Goal: Find specific page/section: Find specific page/section

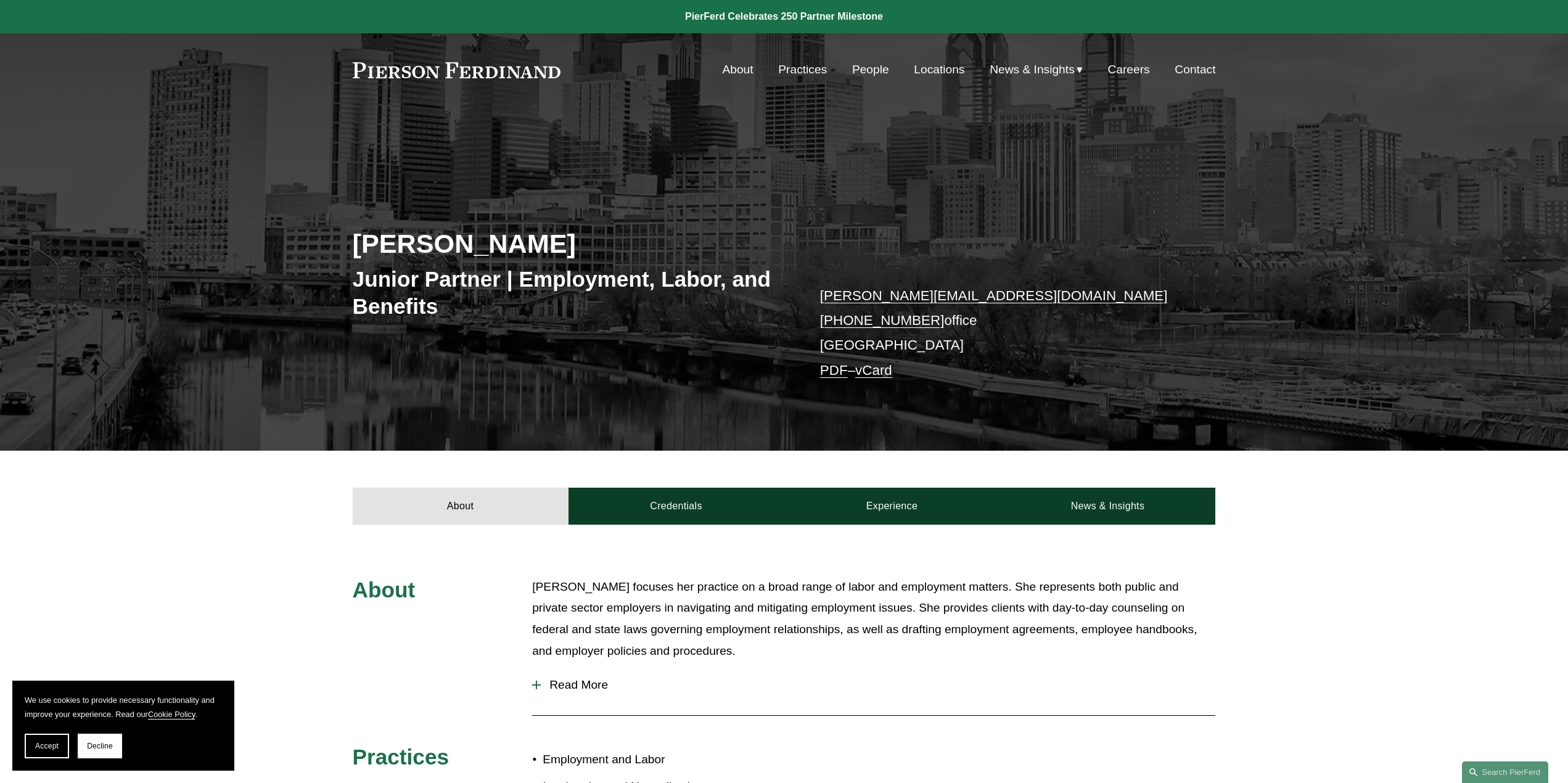
click at [865, 71] on link "People" at bounding box center [870, 70] width 37 height 23
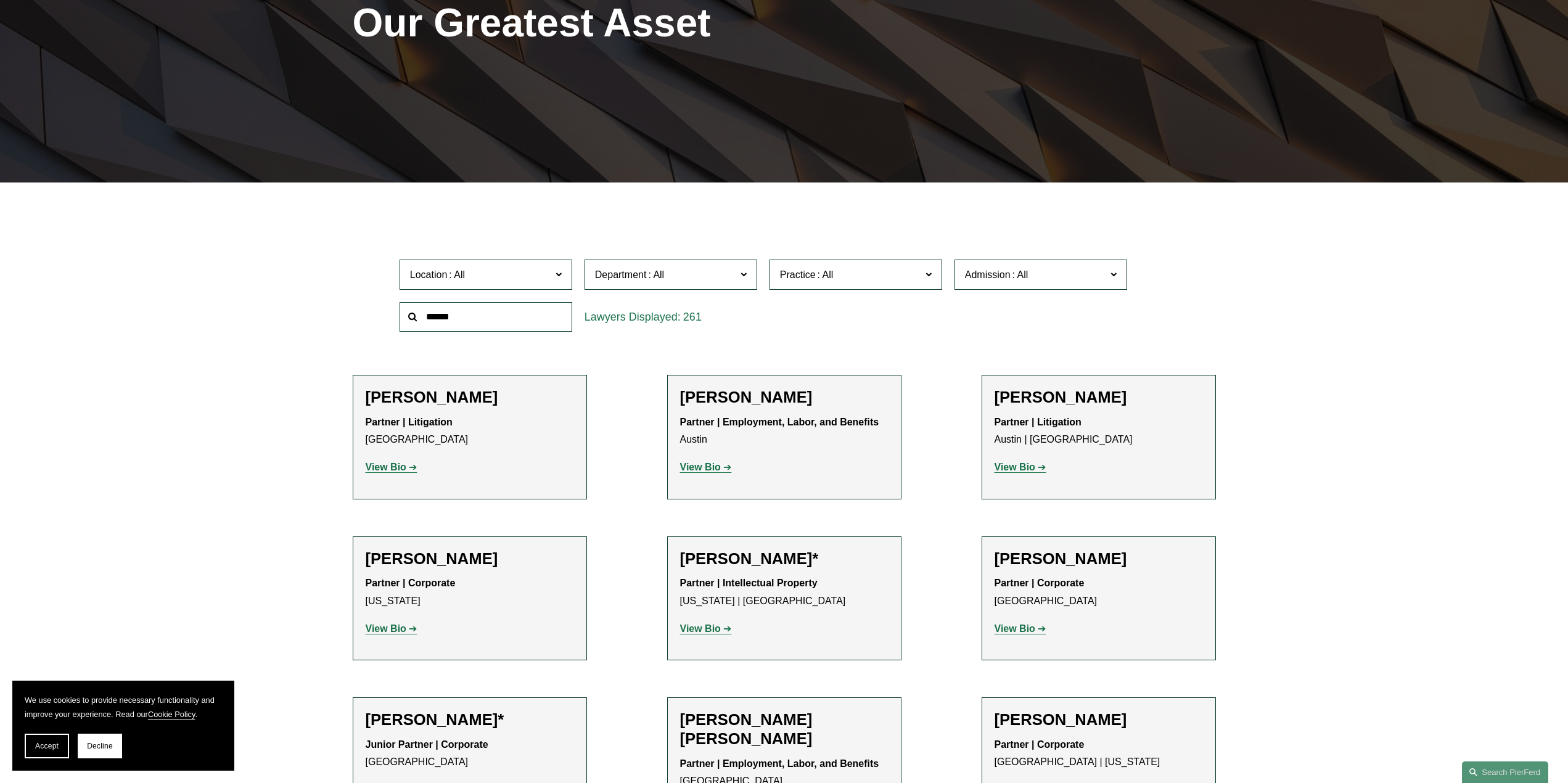
scroll to position [308, 0]
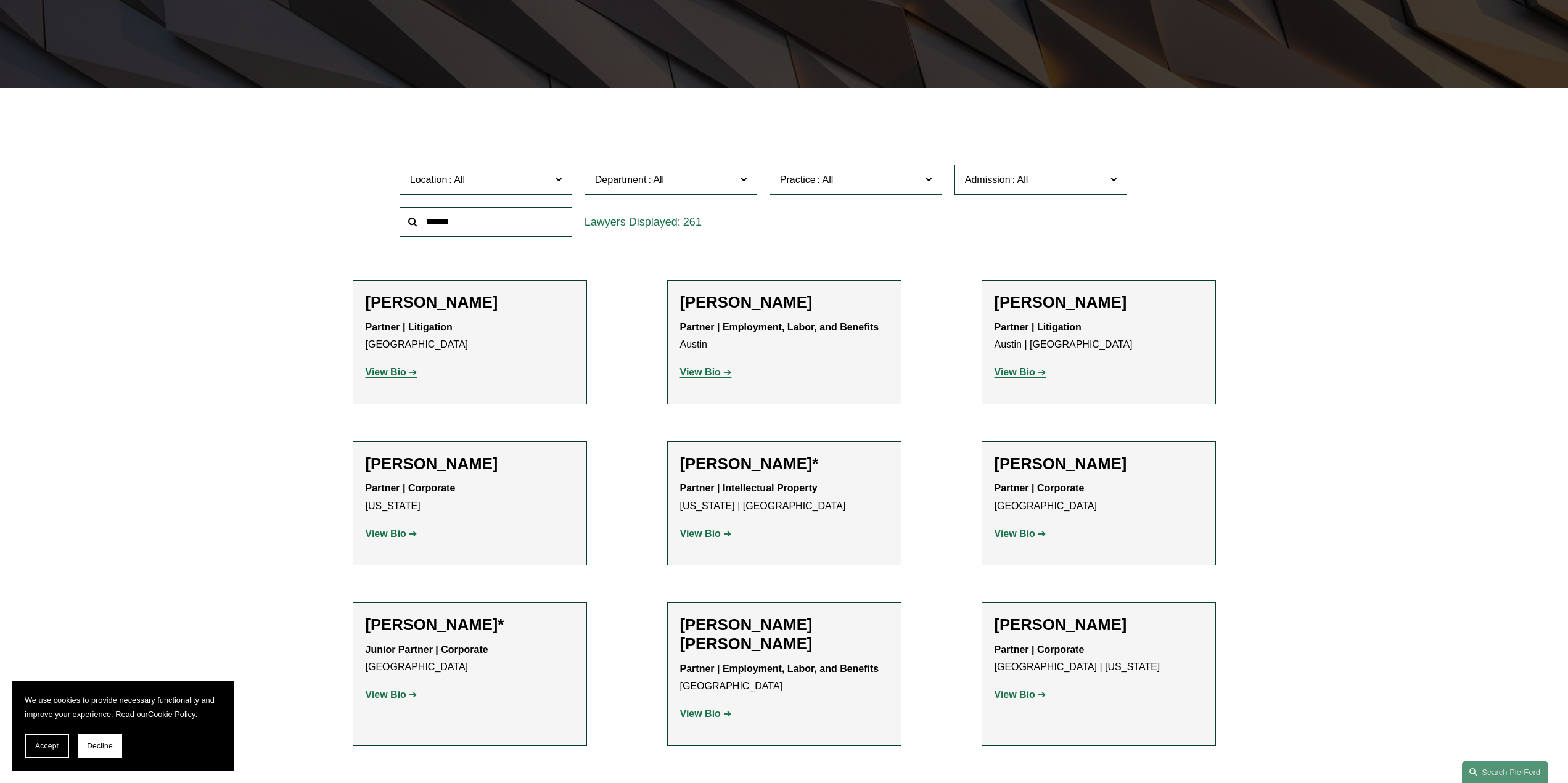
click at [509, 182] on span "Location" at bounding box center [481, 179] width 141 height 16
click at [0, 0] on link "[GEOGRAPHIC_DATA]" at bounding box center [0, 0] width 0 height 0
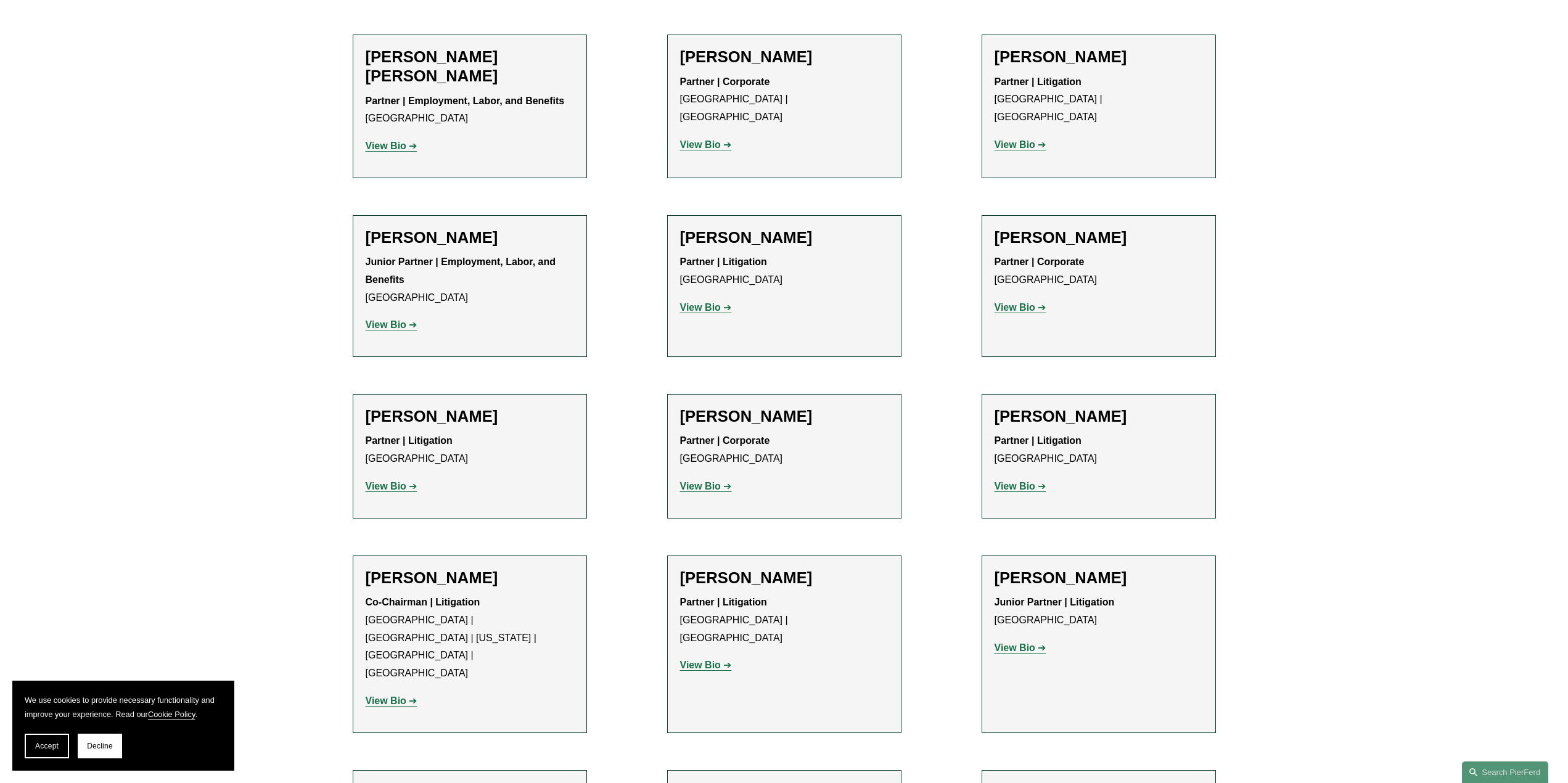
scroll to position [555, 0]
click at [394, 324] on strong "View Bio" at bounding box center [386, 323] width 41 height 11
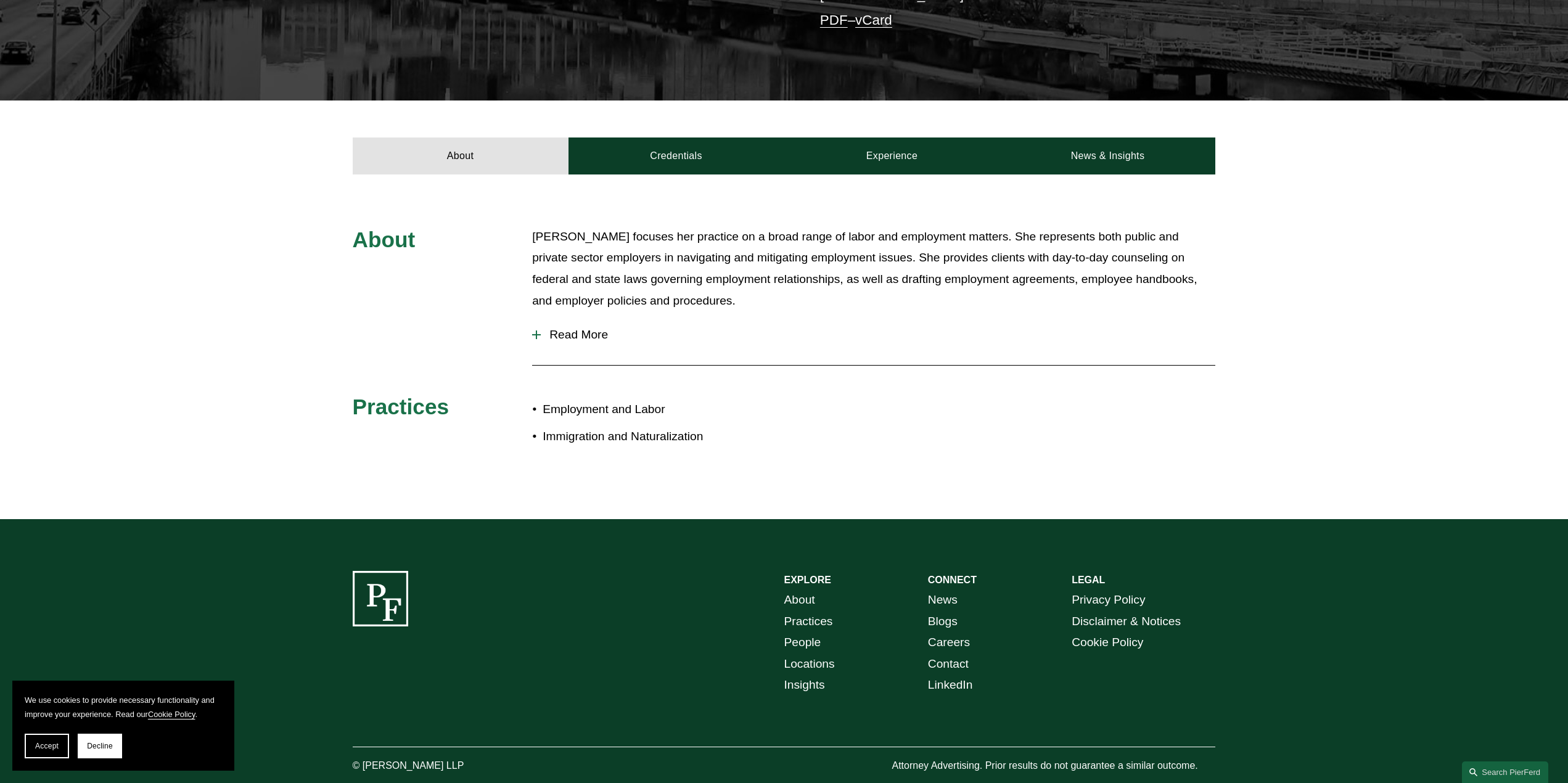
scroll to position [370, 0]
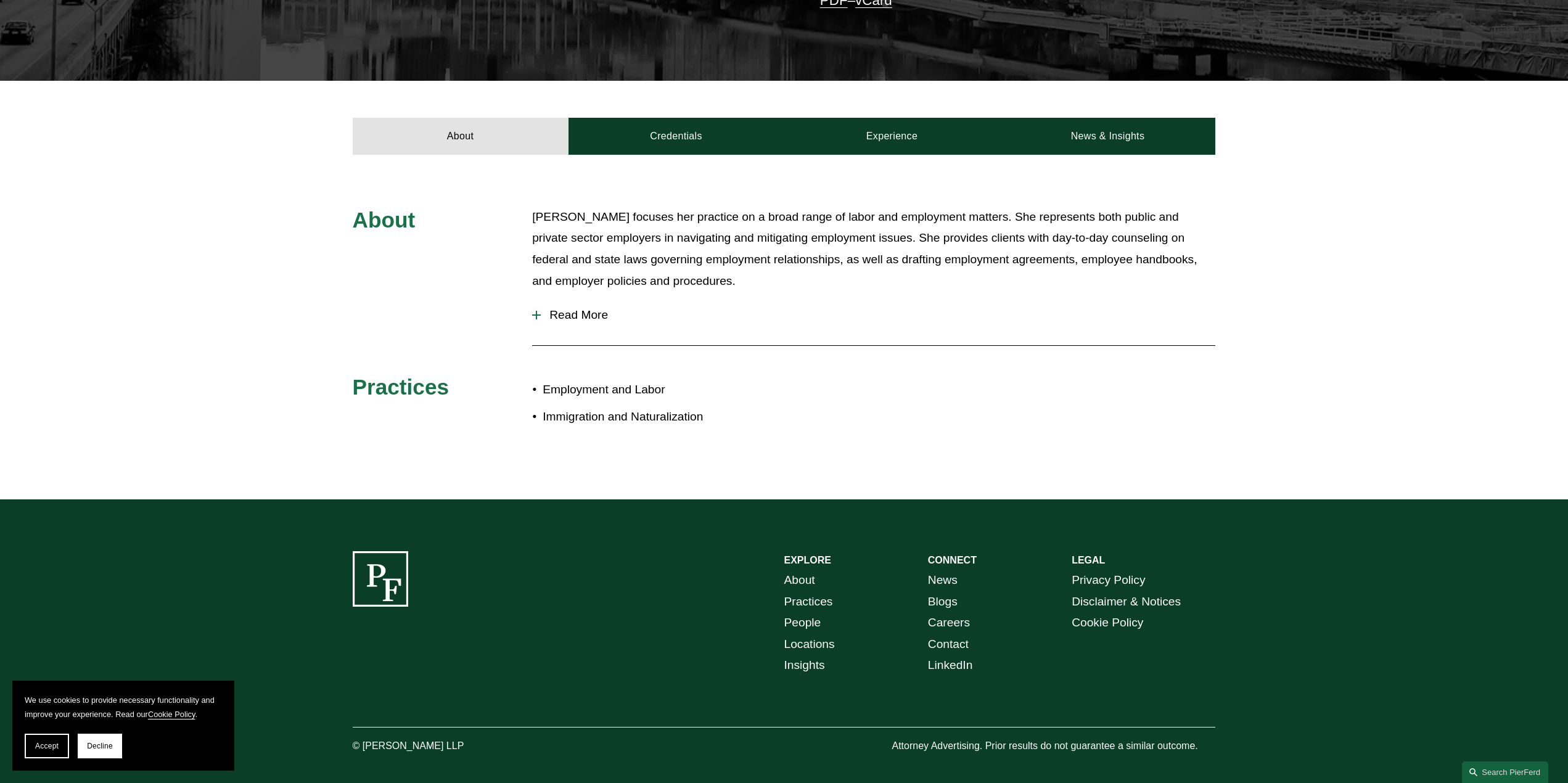
click at [586, 311] on span "Read More" at bounding box center [878, 315] width 675 height 14
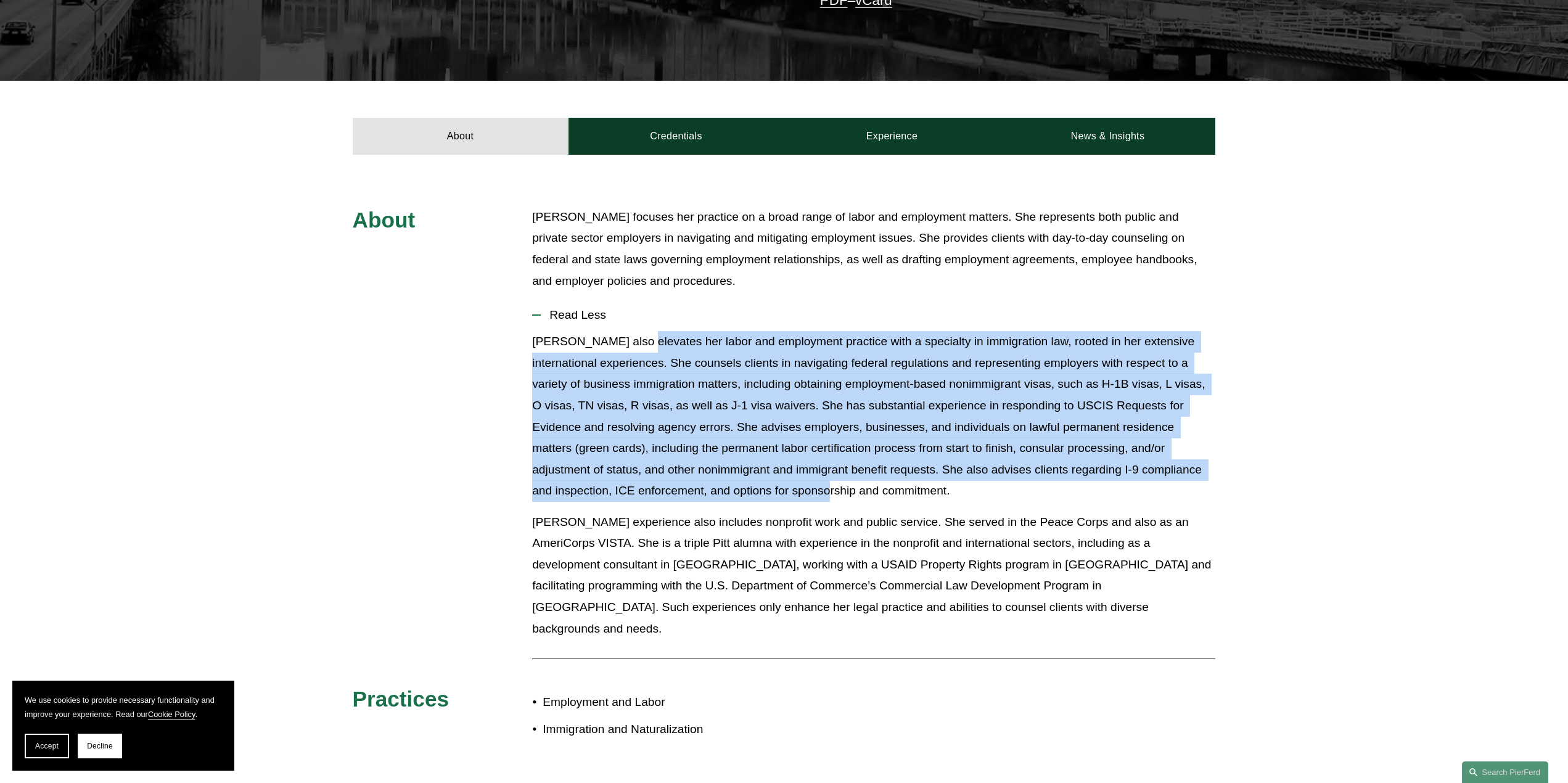
drag, startPoint x: 625, startPoint y: 344, endPoint x: 753, endPoint y: 490, distance: 194.2
click at [753, 490] on p "Allison also elevates her labor and employment practice with a specialty in imm…" at bounding box center [874, 416] width 683 height 170
click at [731, 404] on p "Allison also elevates her labor and employment practice with a specialty in imm…" at bounding box center [874, 416] width 683 height 170
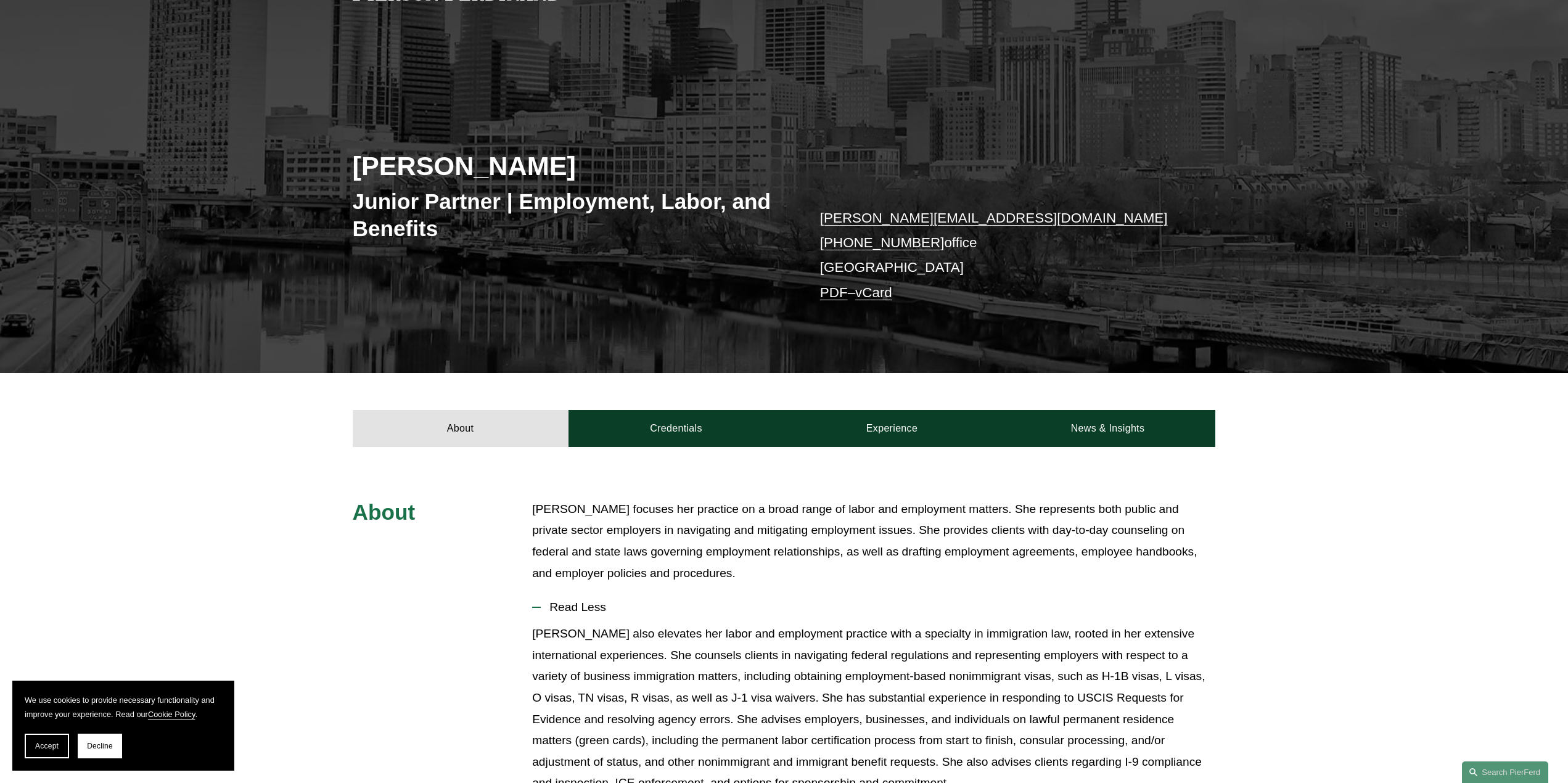
scroll to position [0, 0]
